Goal: Task Accomplishment & Management: Use online tool/utility

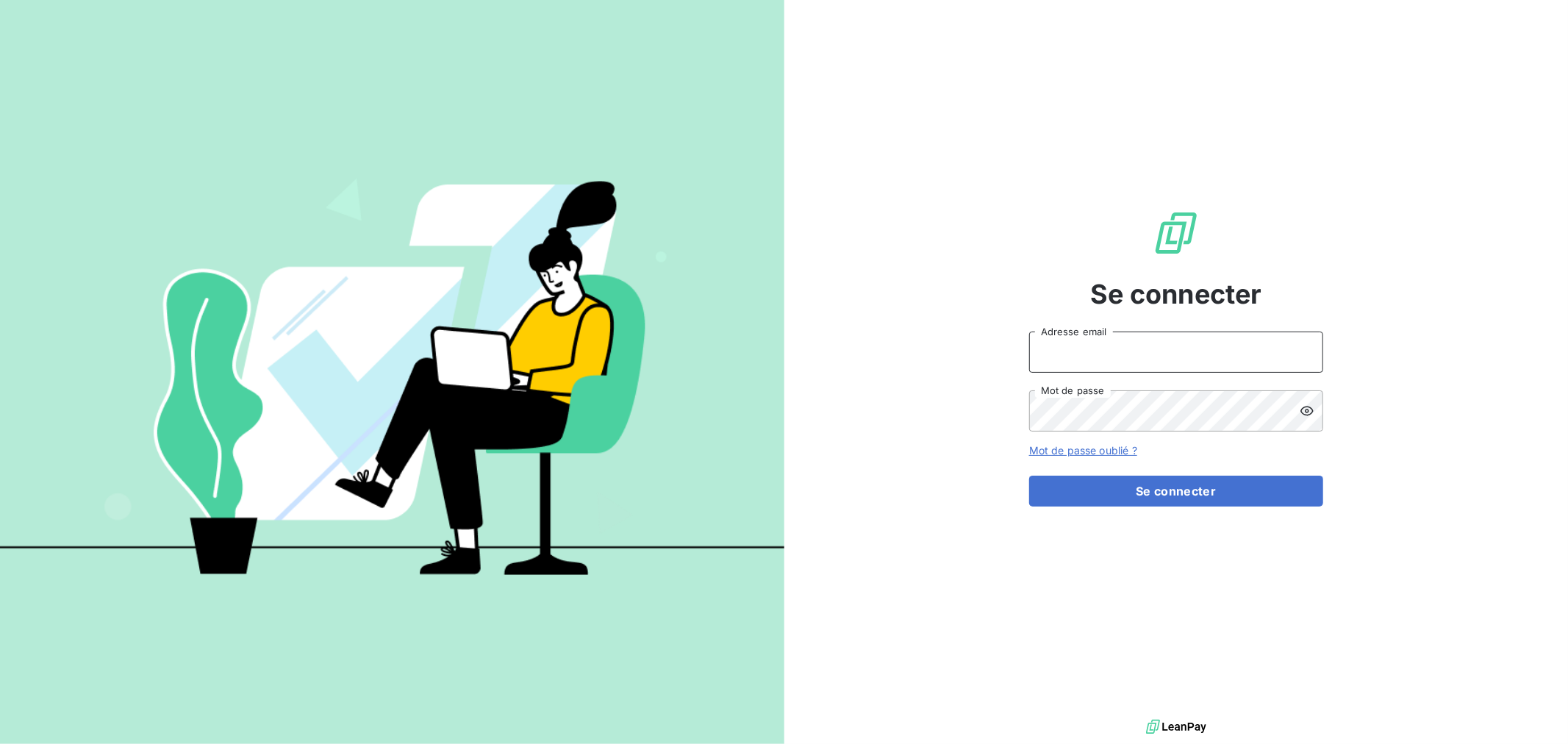
click at [1090, 362] on input "Adresse email" at bounding box center [1176, 352] width 294 height 41
type input "nmonrocq@groupe-ovalt.com"
click at [1030, 476] on button "Se connecter" at bounding box center [1176, 491] width 294 height 31
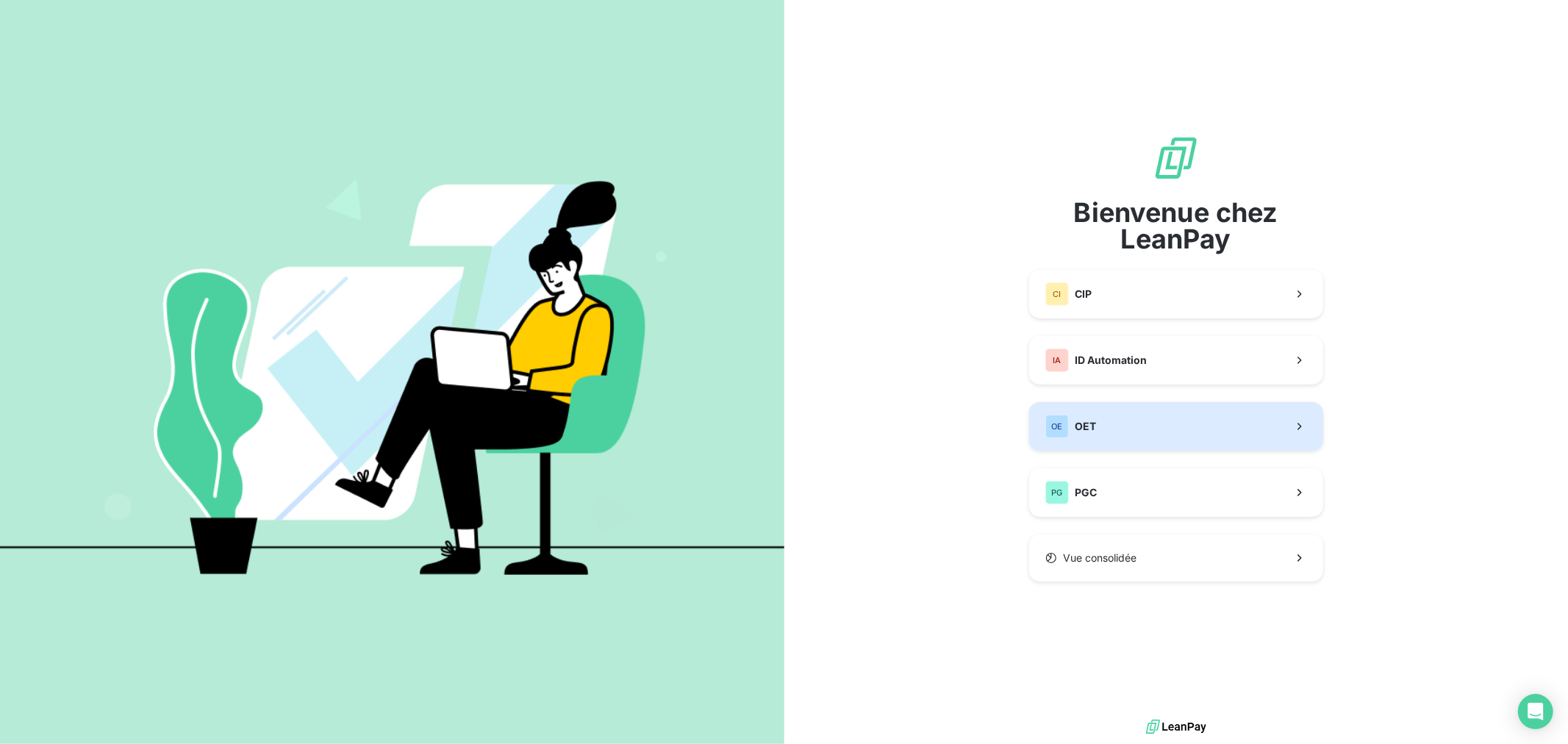
click at [1087, 424] on span "OET" at bounding box center [1086, 426] width 22 height 15
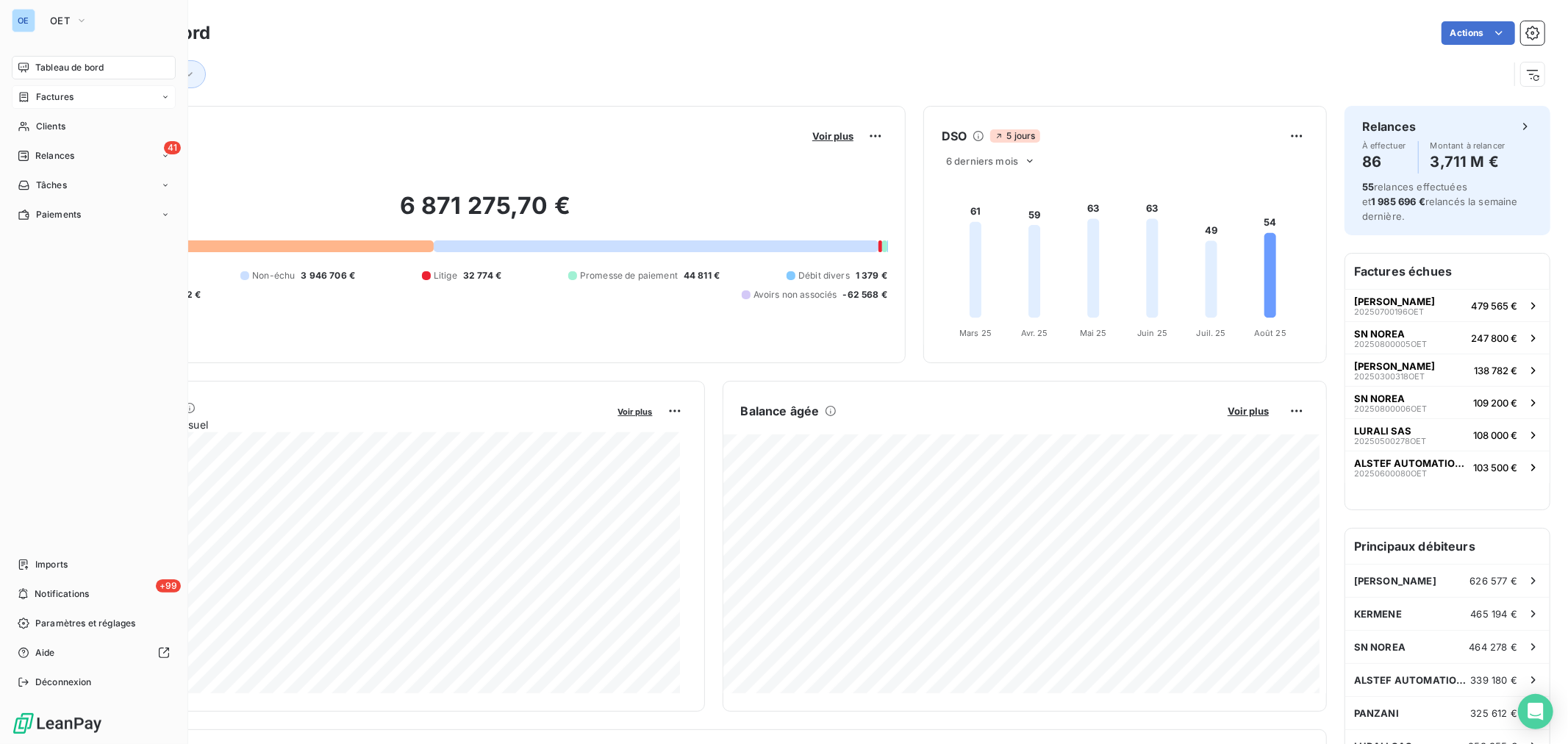
click at [53, 97] on span "Factures" at bounding box center [55, 97] width 38 height 13
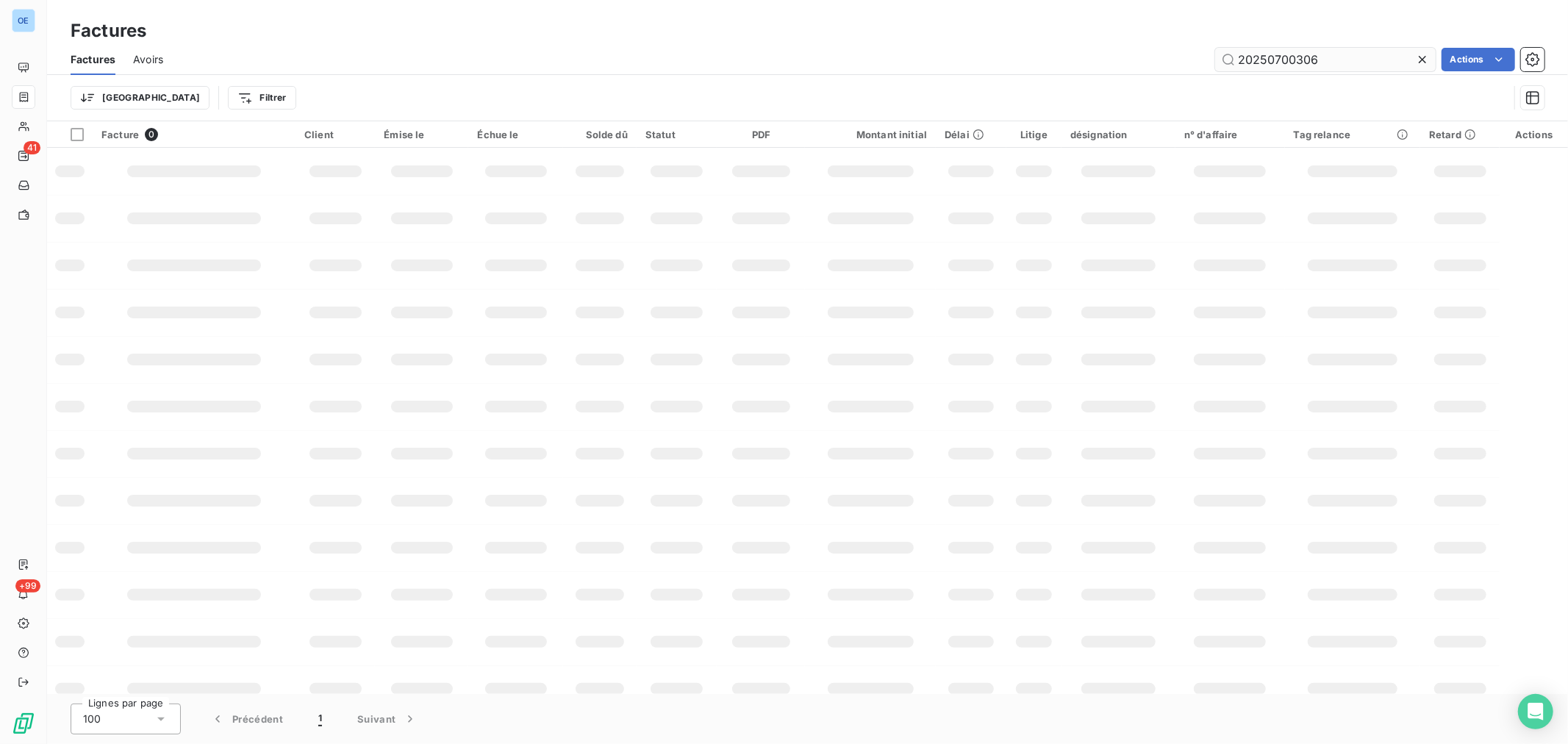
drag, startPoint x: 1351, startPoint y: 56, endPoint x: 1274, endPoint y: 67, distance: 77.8
click at [1274, 67] on input "20250700306" at bounding box center [1325, 59] width 221 height 23
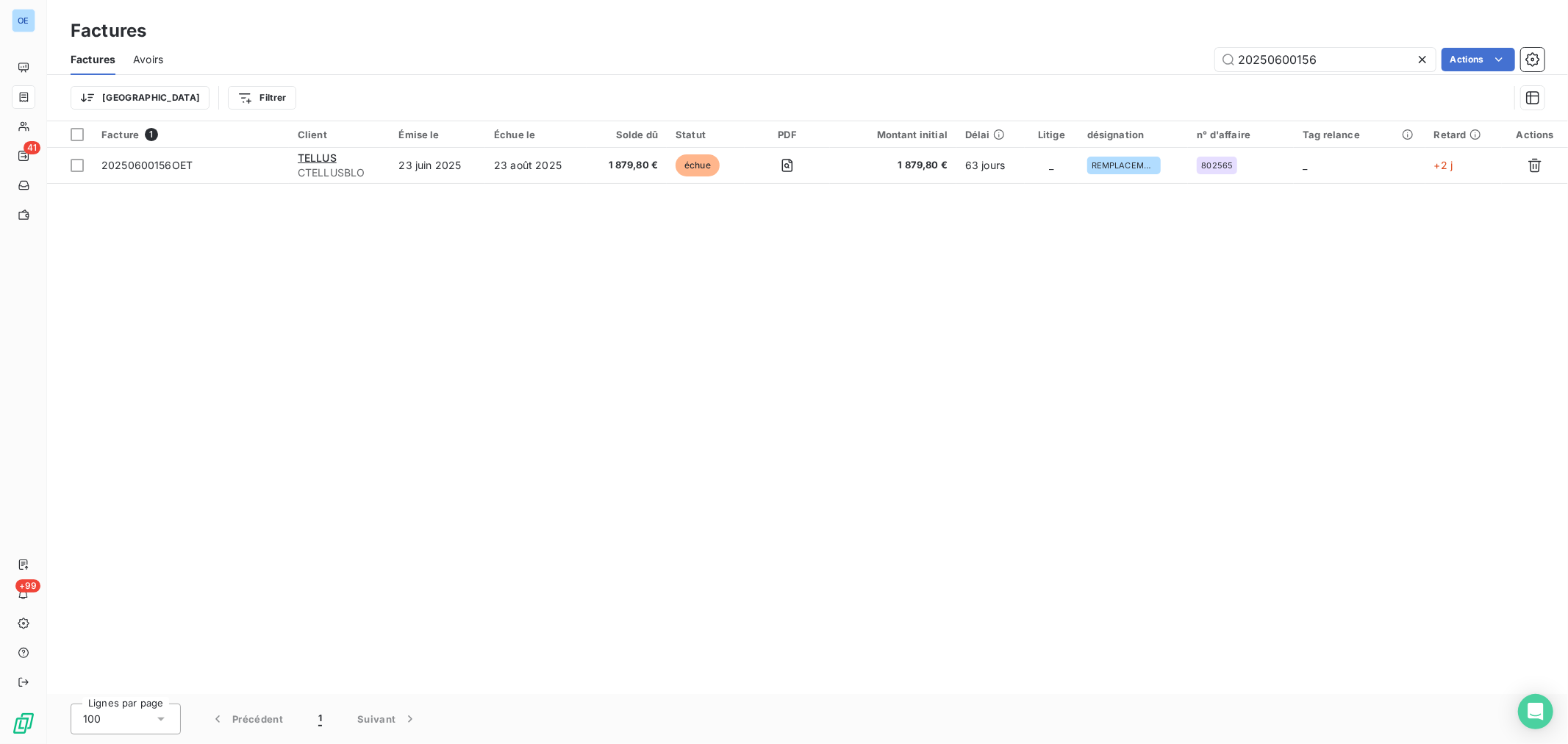
type input "20250600156"
drag, startPoint x: 1290, startPoint y: 67, endPoint x: 1230, endPoint y: 74, distance: 60.4
click at [1230, 74] on div "Factures Avoirs 20250600156 Actions Trier Filtrer" at bounding box center [807, 82] width 1521 height 76
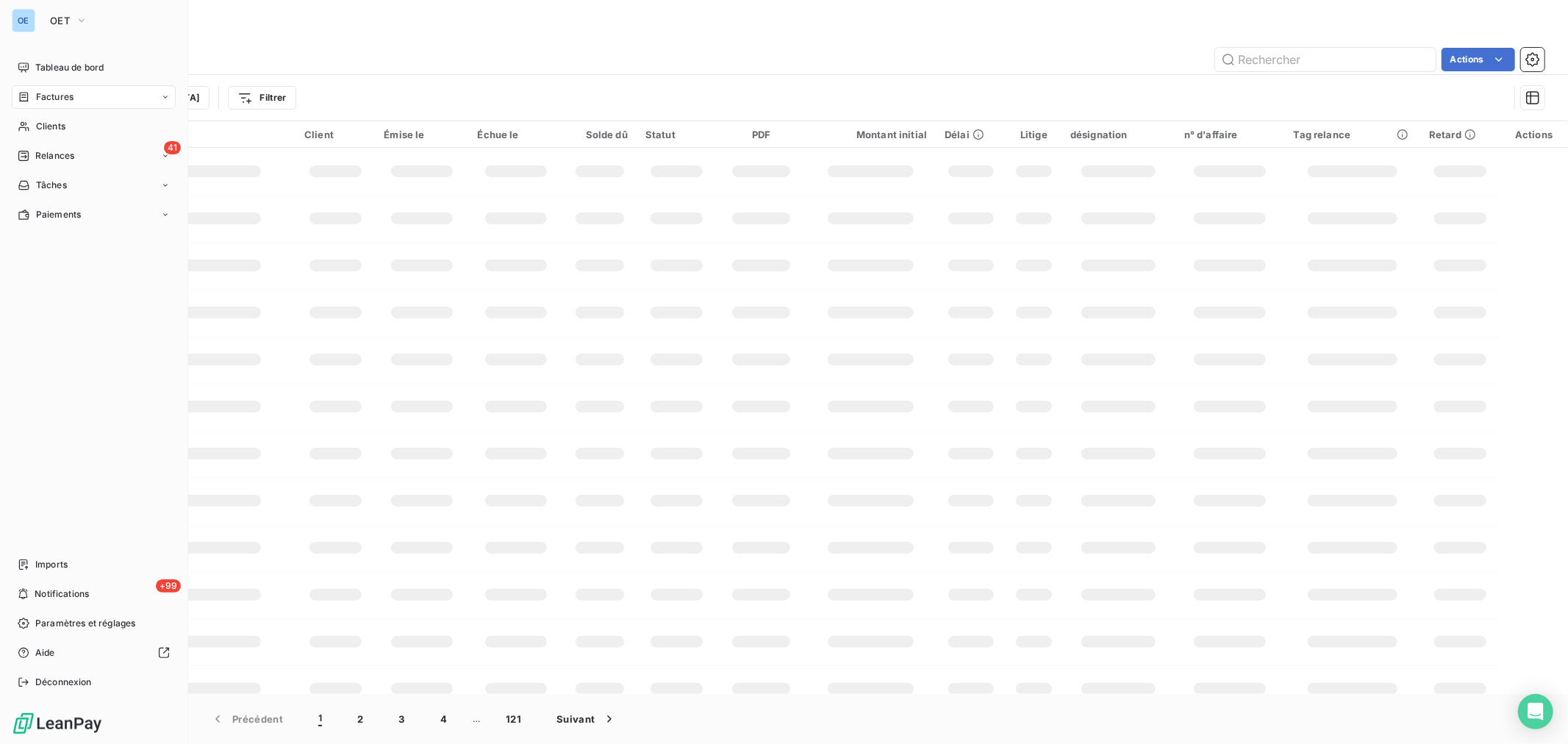
click at [44, 97] on span "Factures" at bounding box center [55, 97] width 38 height 13
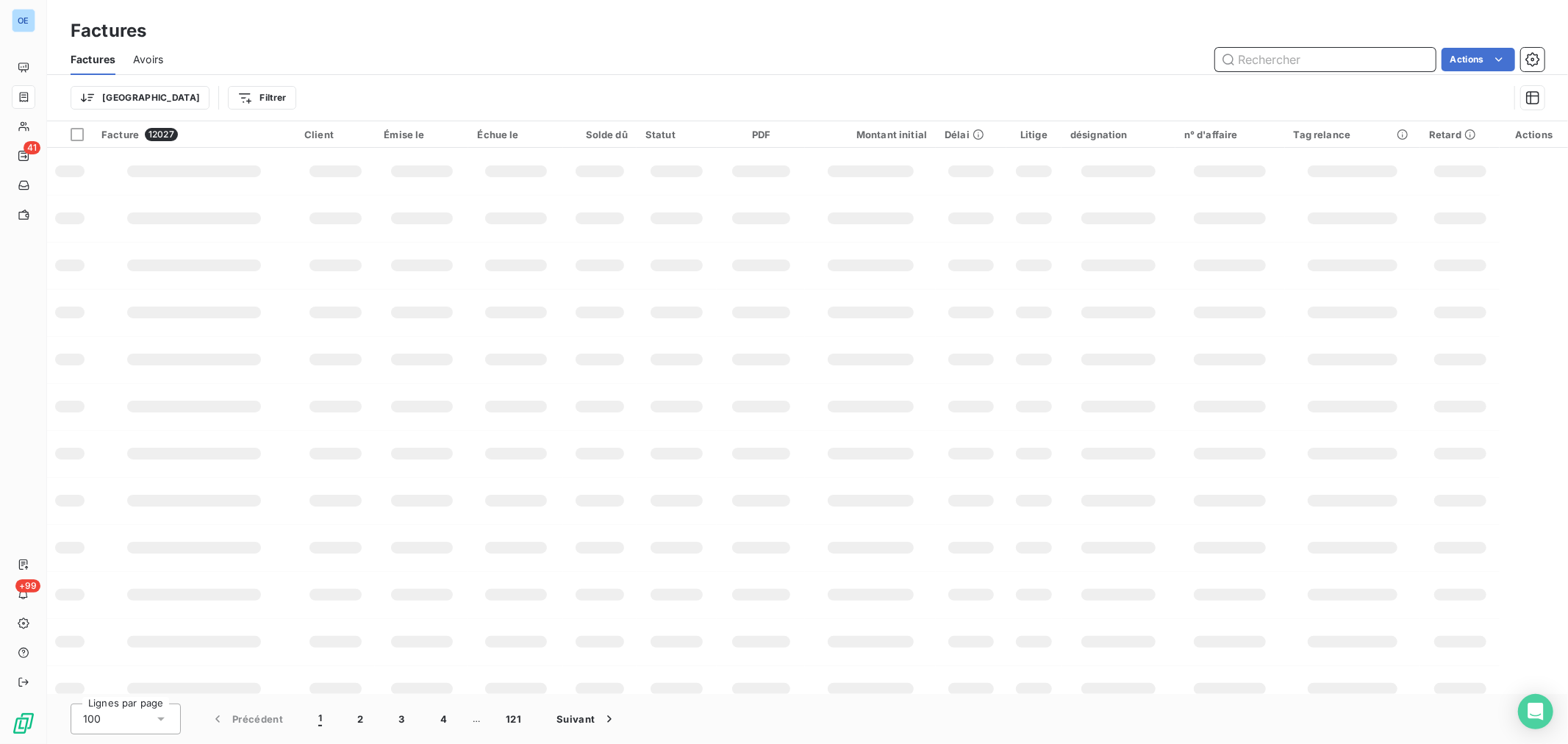
click at [1311, 56] on input "text" at bounding box center [1325, 59] width 221 height 23
type input "20250600163"
click at [1363, 52] on input "20250600163" at bounding box center [1325, 59] width 221 height 23
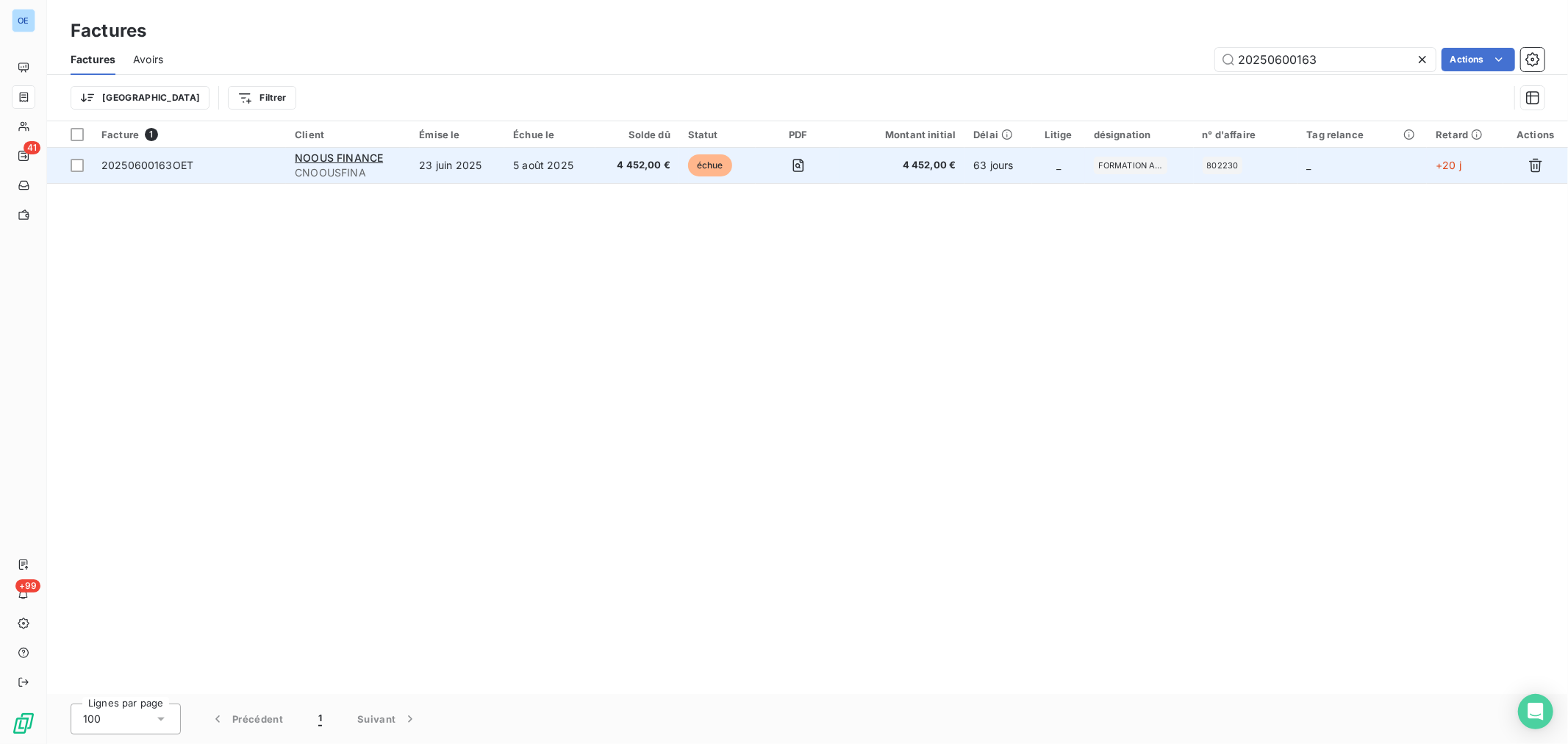
click at [763, 170] on td at bounding box center [798, 165] width 84 height 36
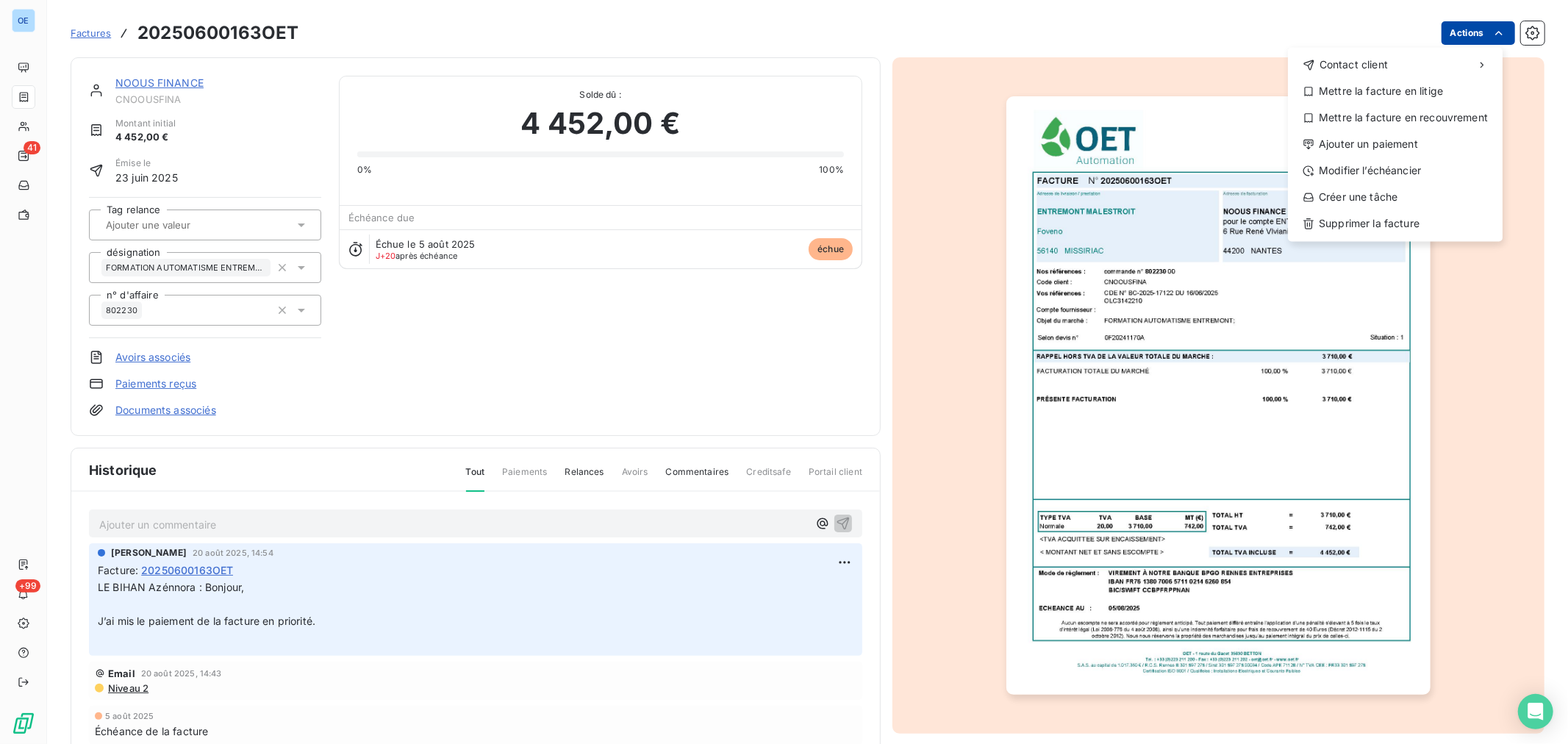
click at [1471, 29] on html "OE 41 +99 Factures 20250600163OET Actions Contact client Mettre la facture en l…" at bounding box center [784, 372] width 1568 height 744
click at [1420, 140] on div "Ajouter un paiement" at bounding box center [1395, 144] width 203 height 23
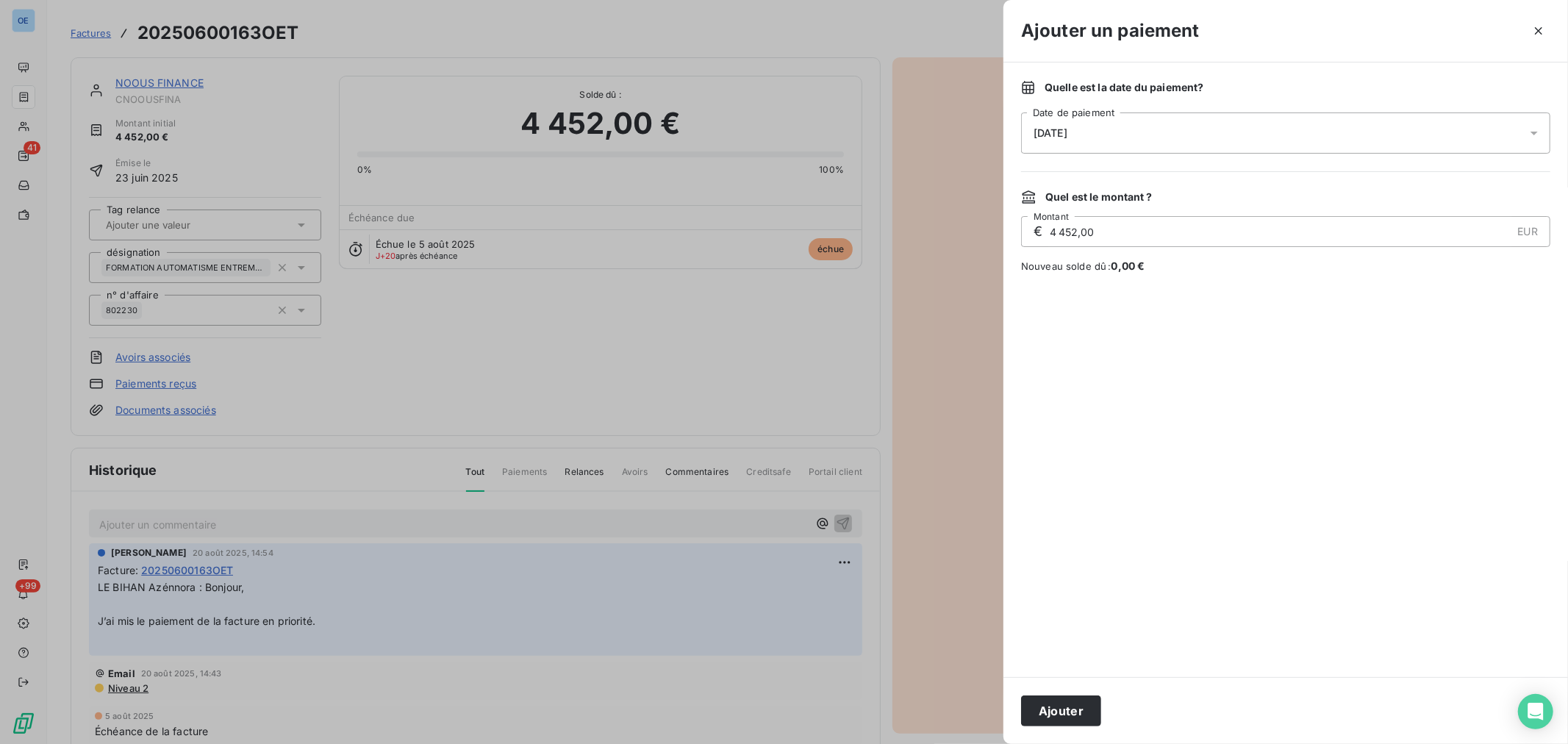
click at [1537, 136] on icon at bounding box center [1534, 133] width 15 height 15
click at [1092, 372] on button "26" at bounding box center [1093, 373] width 29 height 29
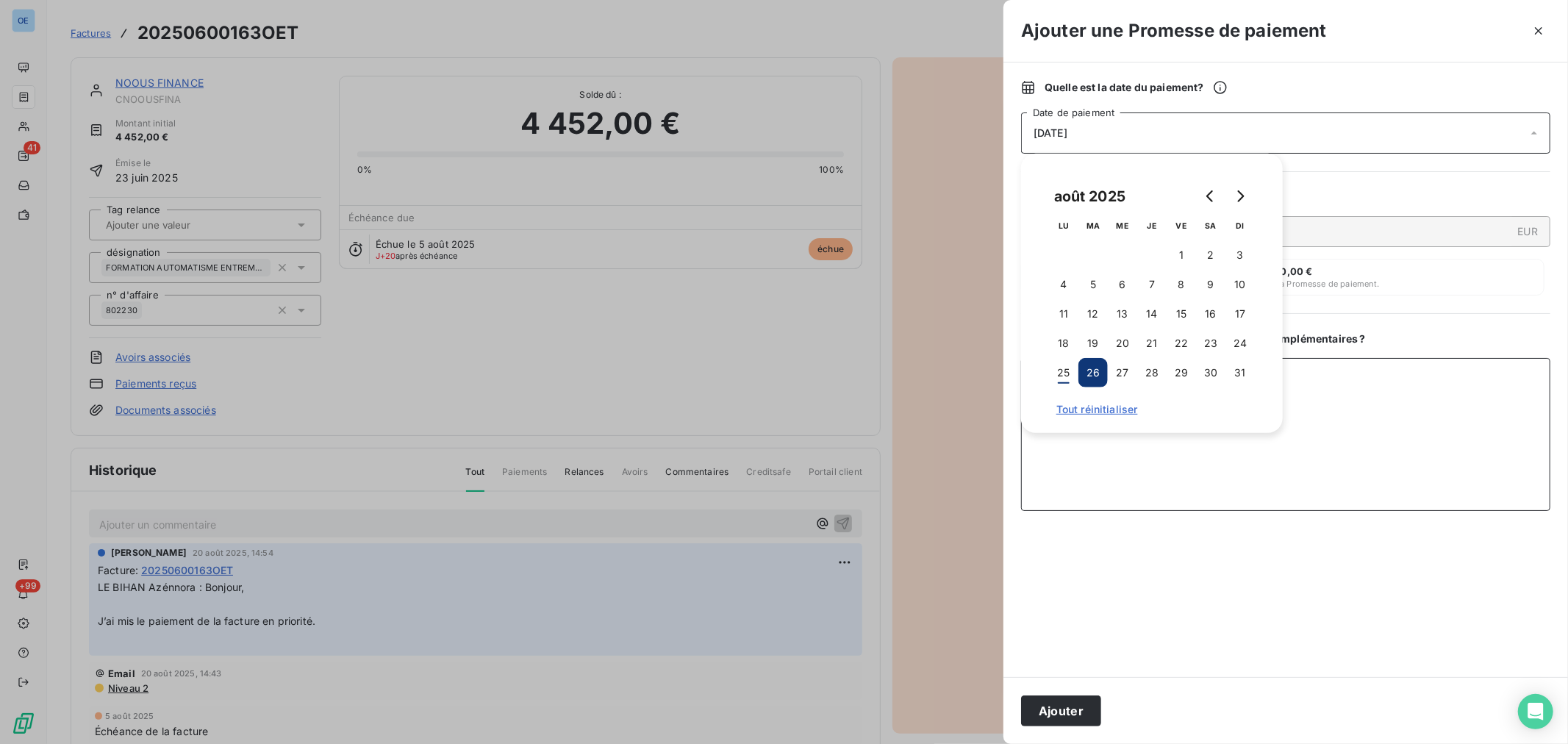
click at [1384, 409] on textarea "Ajouter un commentaire ( facultatif )" at bounding box center [1285, 435] width 529 height 153
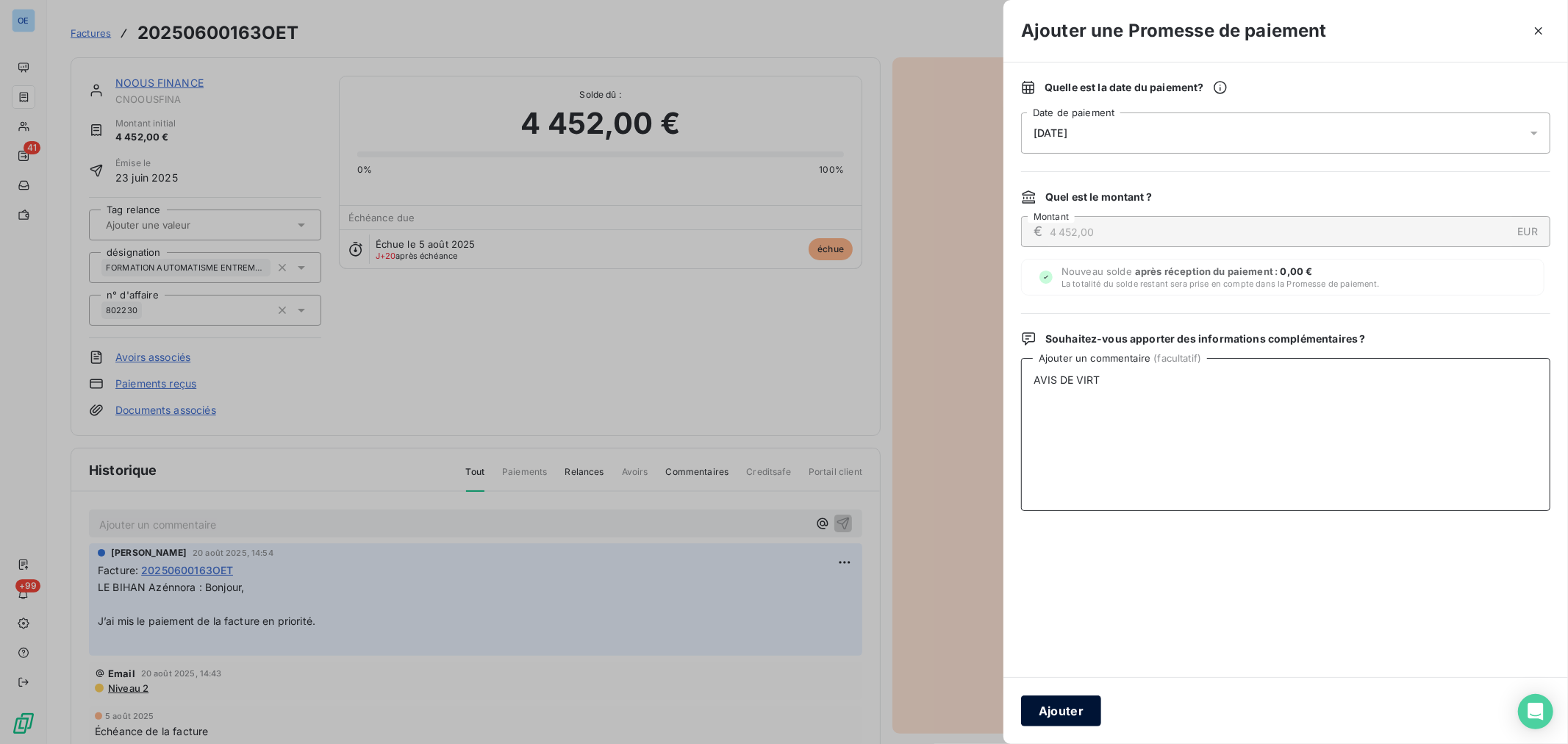
type textarea "AVIS DE VIRT"
click at [1071, 702] on button "Ajouter" at bounding box center [1061, 711] width 80 height 31
